Goal: Task Accomplishment & Management: Use online tool/utility

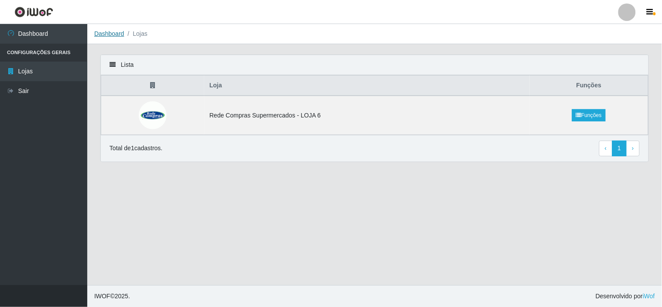
click at [118, 35] on link "Dashboard" at bounding box center [109, 33] width 30 height 7
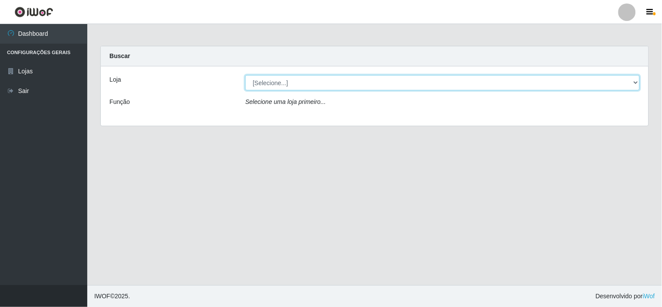
click at [271, 87] on select "[Selecione...] Rede Compras Supermercados - LOJA 6" at bounding box center [442, 82] width 395 height 15
select select "398"
click at [245, 75] on select "[Selecione...] Rede Compras Supermercados - LOJA 6" at bounding box center [442, 82] width 395 height 15
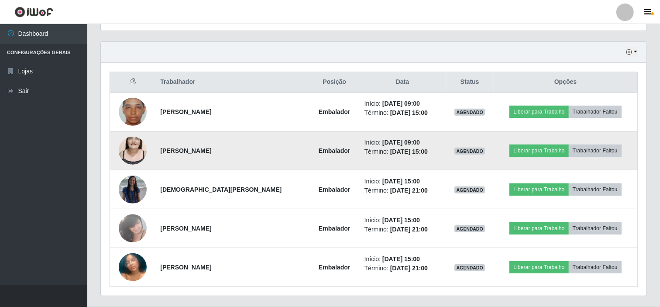
scroll to position [291, 0]
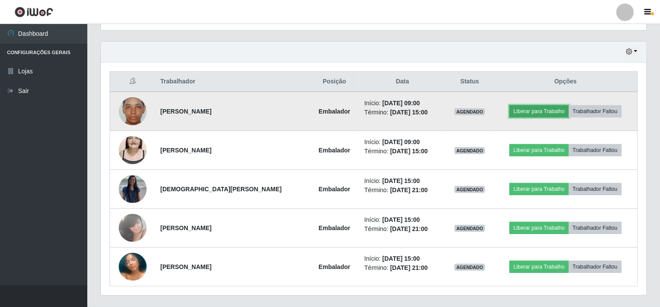
click at [558, 108] on button "Liberar para Trabalho" at bounding box center [538, 111] width 59 height 12
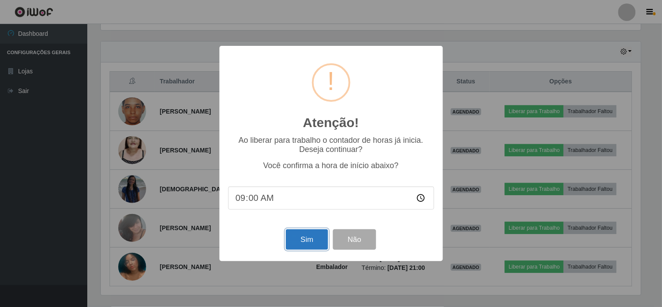
click at [311, 240] on button "Sim" at bounding box center [307, 239] width 42 height 21
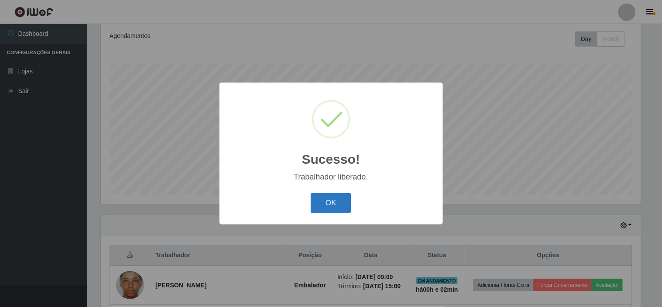
click at [312, 205] on button "OK" at bounding box center [331, 203] width 41 height 21
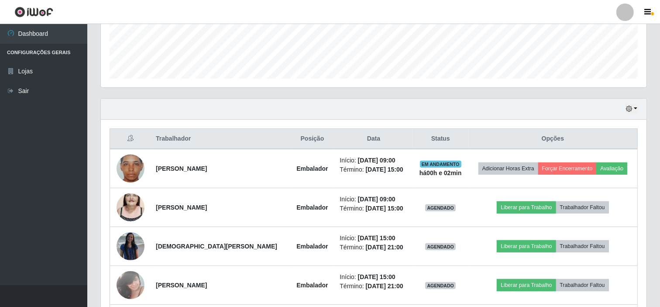
scroll to position [312, 0]
